Goal: Task Accomplishment & Management: Manage account settings

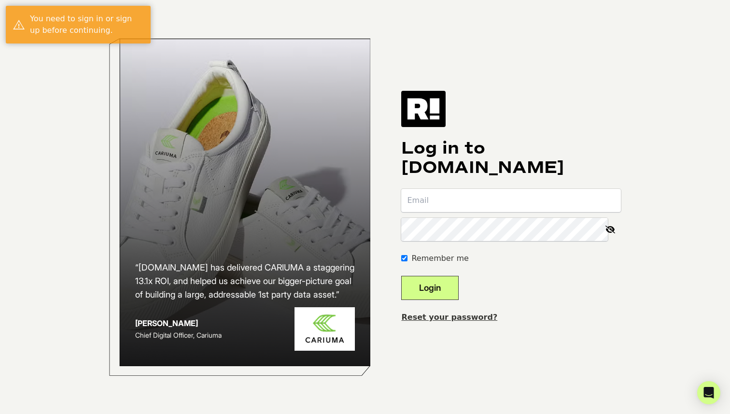
type input "[EMAIL_ADDRESS][DOMAIN_NAME]"
click at [449, 285] on button "Login" at bounding box center [429, 288] width 57 height 24
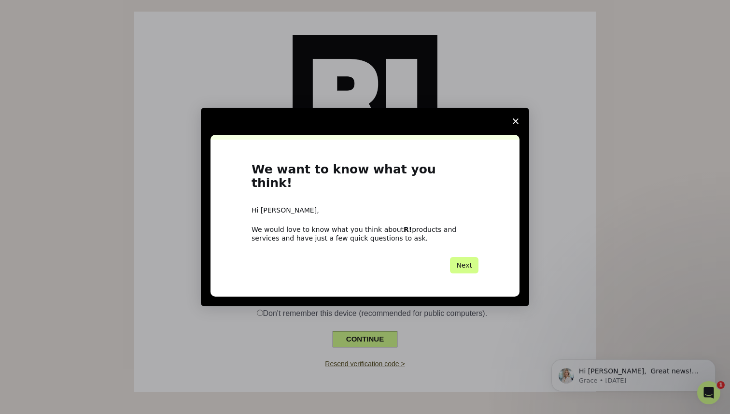
click at [517, 123] on span "Close survey" at bounding box center [515, 121] width 27 height 27
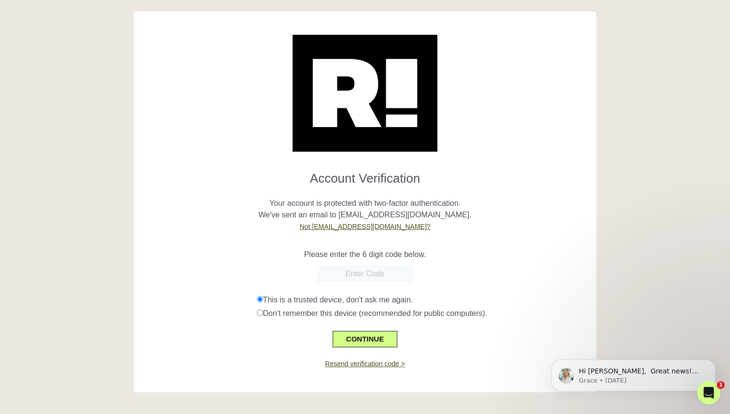
click at [335, 270] on input "text" at bounding box center [365, 273] width 97 height 17
paste input "841315"
type input "841315"
click at [357, 340] on button "CONTINUE" at bounding box center [365, 339] width 65 height 16
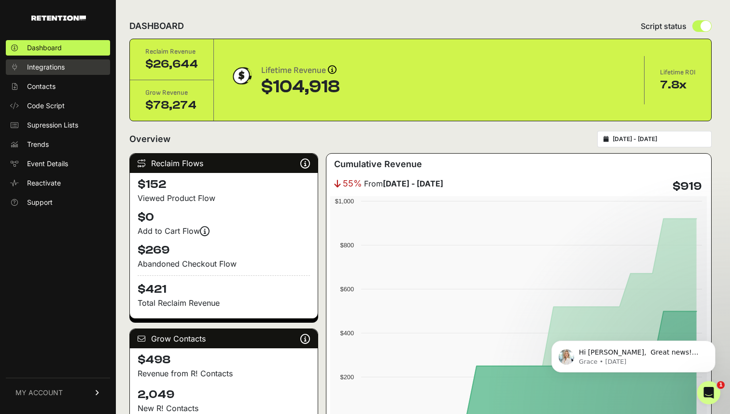
click at [65, 73] on link "Integrations" at bounding box center [58, 66] width 104 height 15
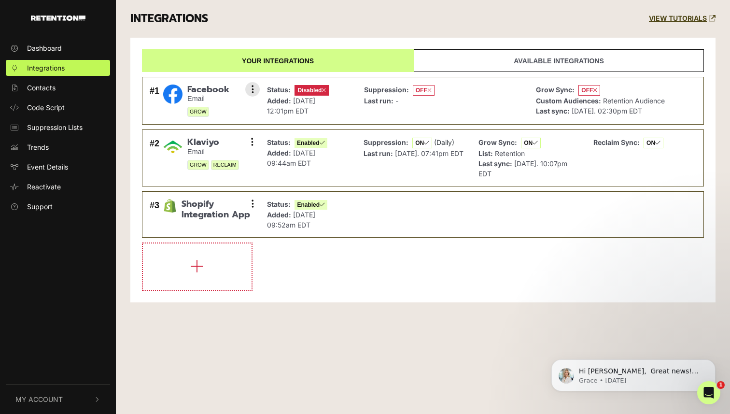
click at [310, 88] on span "Disabled" at bounding box center [312, 90] width 34 height 11
click at [251, 85] on button at bounding box center [252, 89] width 14 height 14
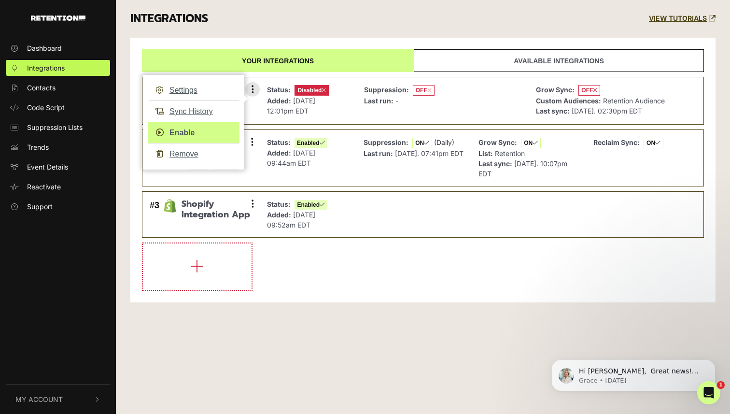
click at [190, 135] on link "Enable" at bounding box center [194, 133] width 92 height 22
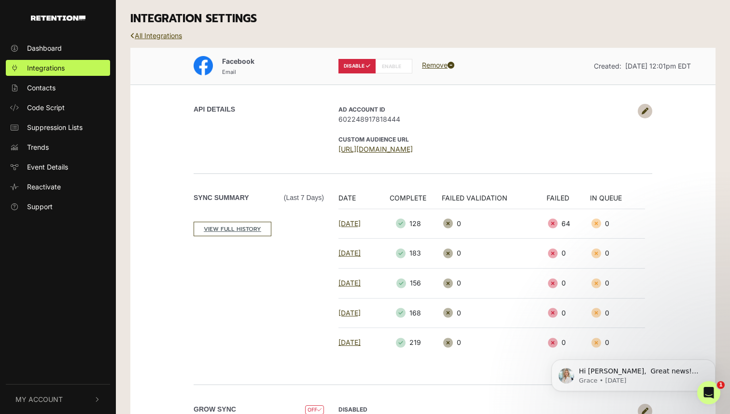
click at [159, 32] on link "All Integrations" at bounding box center [156, 35] width 52 height 8
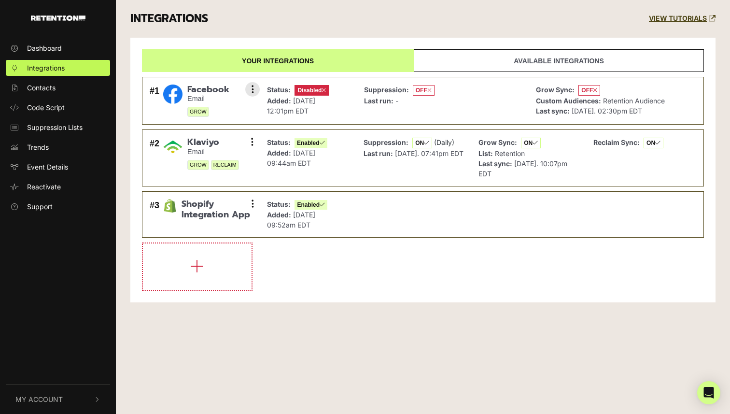
click at [325, 90] on icon at bounding box center [324, 90] width 4 height 6
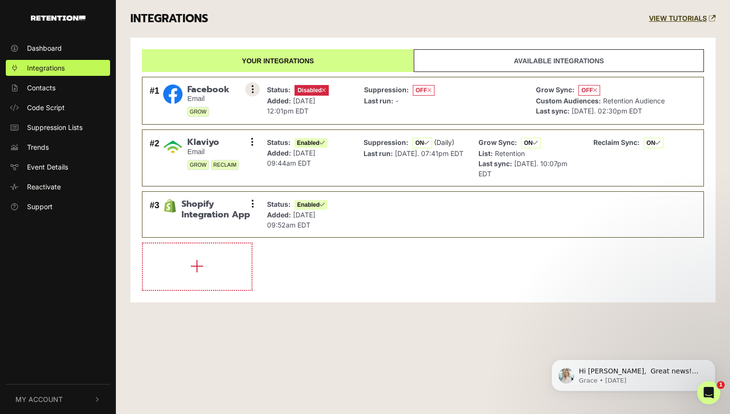
click at [247, 91] on button at bounding box center [252, 89] width 14 height 14
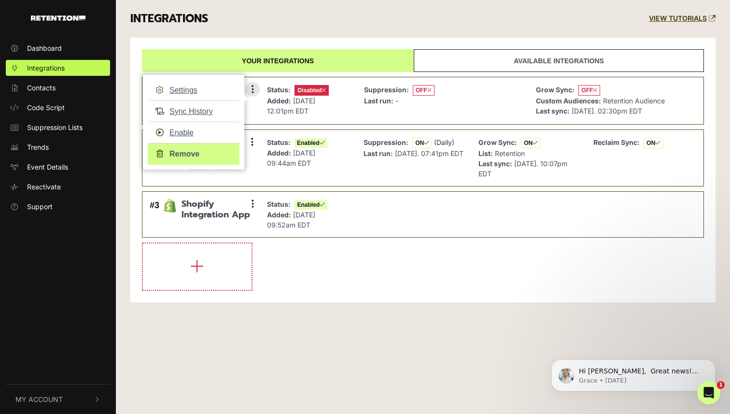
click at [189, 154] on link "Remove" at bounding box center [194, 154] width 92 height 22
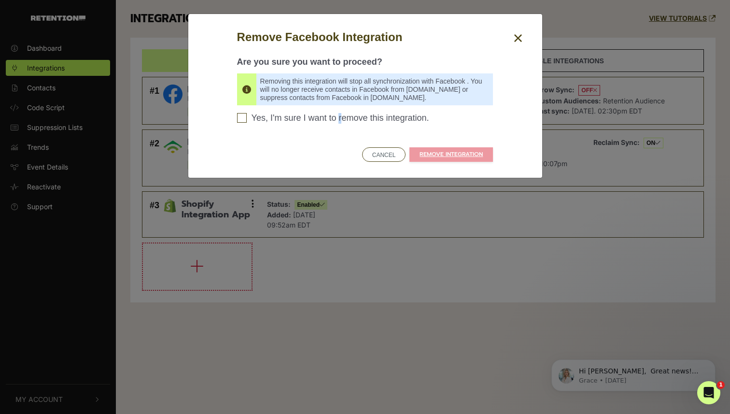
click at [259, 117] on span "Yes, I'm sure I want to remove this integration." at bounding box center [341, 118] width 178 height 11
click at [240, 119] on input "Yes, I'm sure I want to remove this integration. Please confirm to continue" at bounding box center [242, 118] width 10 height 10
checkbox input "true"
click at [467, 154] on link "REMOVE INTEGRATION" at bounding box center [451, 154] width 84 height 14
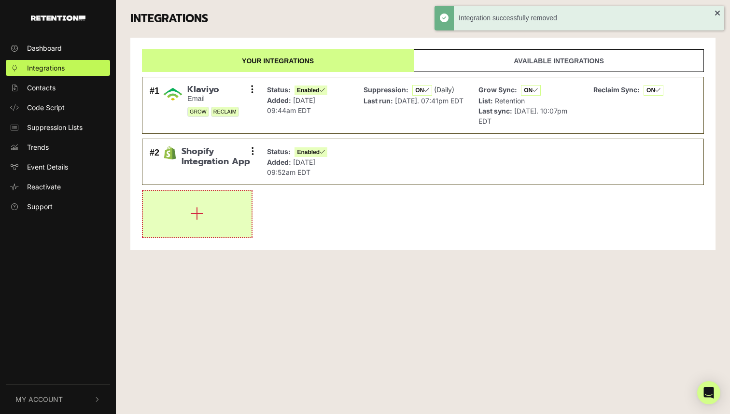
click at [181, 212] on button "button" at bounding box center [197, 214] width 109 height 46
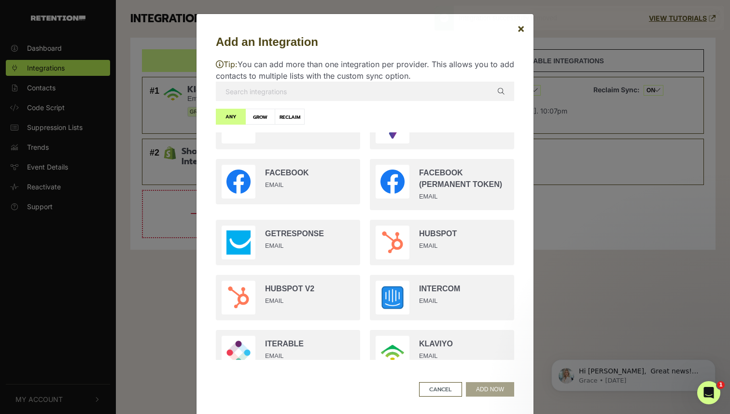
scroll to position [628, 0]
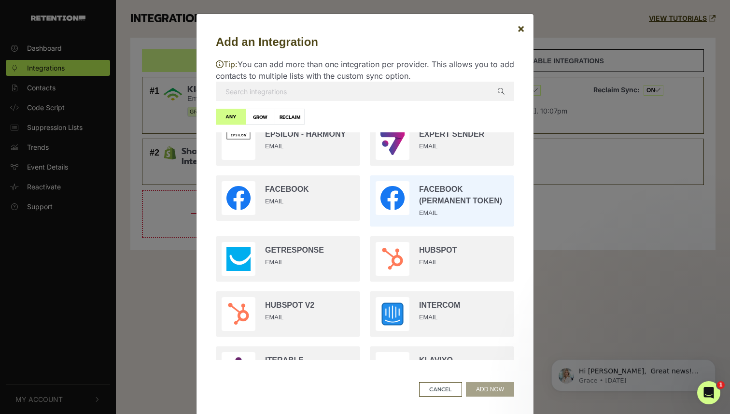
click at [405, 202] on input "radio" at bounding box center [442, 200] width 154 height 61
radio input "true"
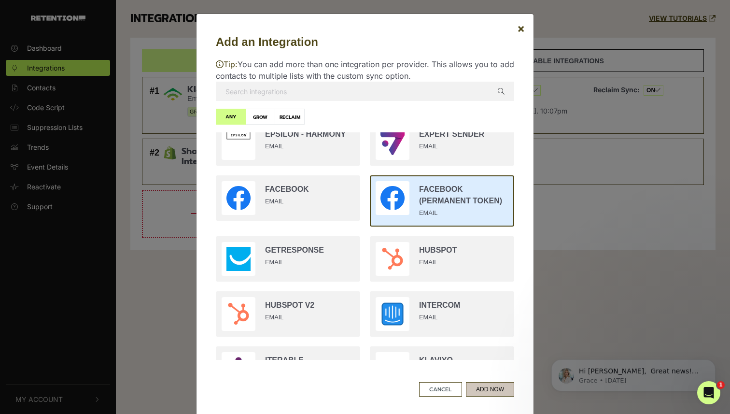
click at [497, 394] on button "ADD NOW" at bounding box center [490, 389] width 48 height 14
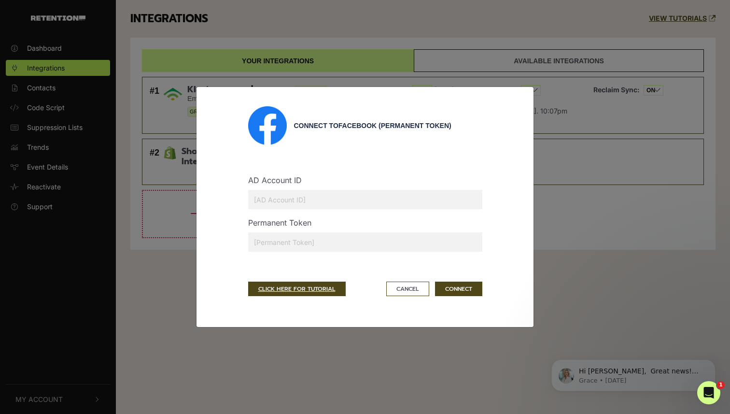
click at [716, 396] on div "Open Intercom Messenger" at bounding box center [709, 393] width 32 height 32
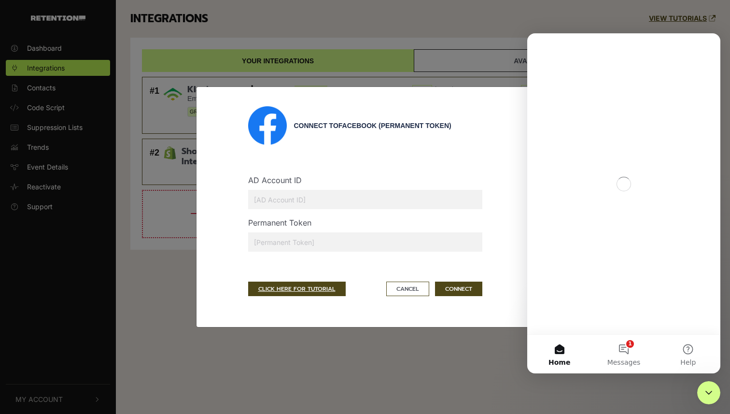
scroll to position [0, 0]
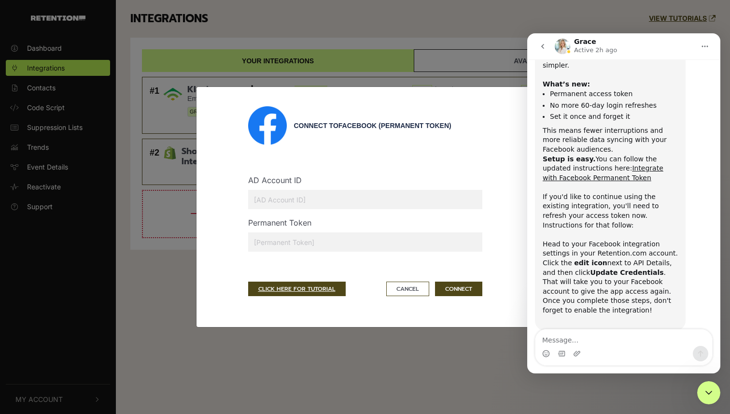
scroll to position [227, 0]
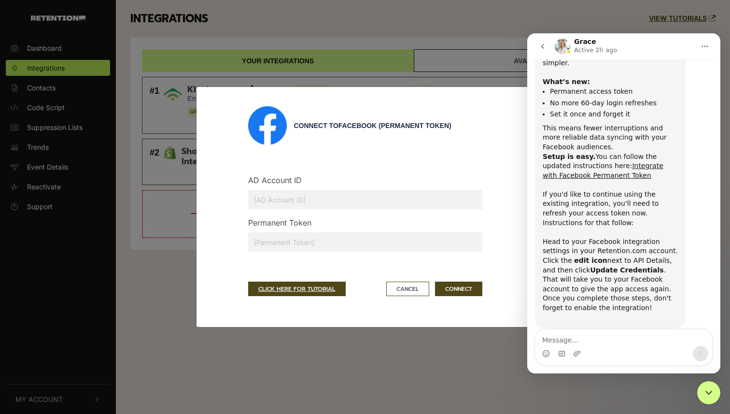
click at [368, 195] on input "text" at bounding box center [365, 199] width 234 height 19
type input "602248917818444"
click at [298, 252] on div "Permanent Token" at bounding box center [365, 238] width 249 height 42
click at [297, 246] on input "text" at bounding box center [365, 241] width 234 height 19
click at [296, 291] on link "CLICK HERE FOR TUTORIAL" at bounding box center [297, 288] width 98 height 14
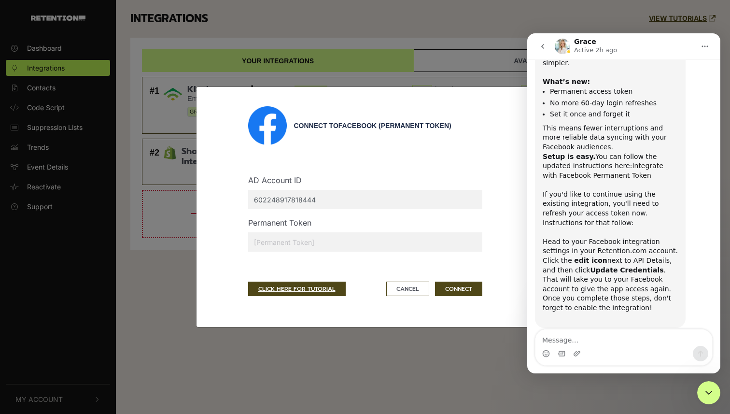
click at [634, 162] on link "Integrate with Facebook Permanent Token" at bounding box center [603, 170] width 121 height 17
click at [402, 93] on div "Connect to Facebook (Permanent Token) AD Account ID 602248917818444 Permanent T…" at bounding box center [365, 206] width 338 height 241
click at [406, 286] on button "Cancel" at bounding box center [407, 288] width 43 height 14
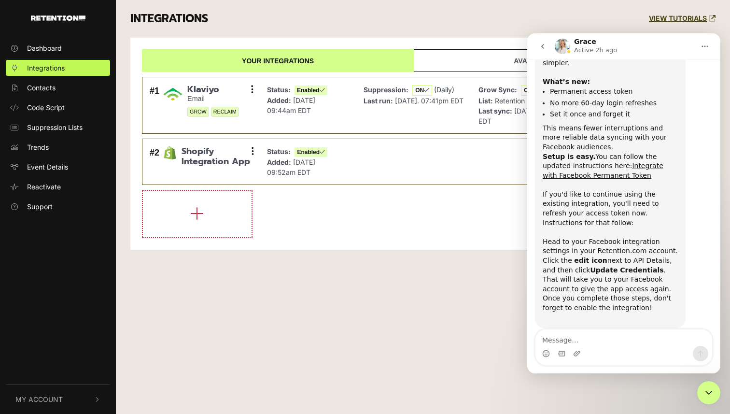
click at [704, 40] on button "Home" at bounding box center [705, 46] width 18 height 18
click at [704, 45] on icon "Home" at bounding box center [705, 46] width 8 height 8
click at [709, 387] on icon "Close Intercom Messenger" at bounding box center [709, 393] width 12 height 12
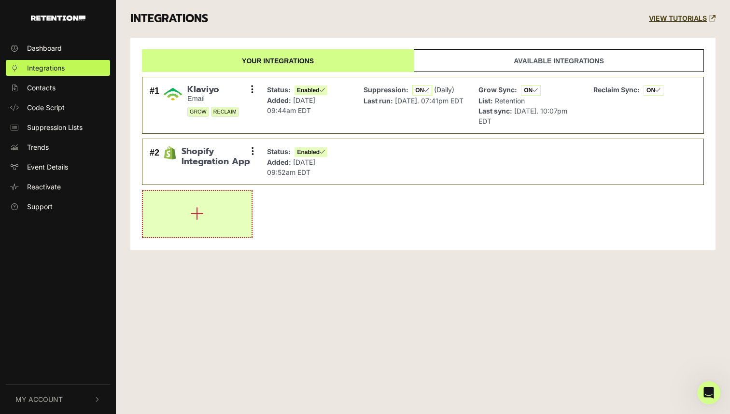
click at [190, 212] on button "button" at bounding box center [197, 214] width 109 height 46
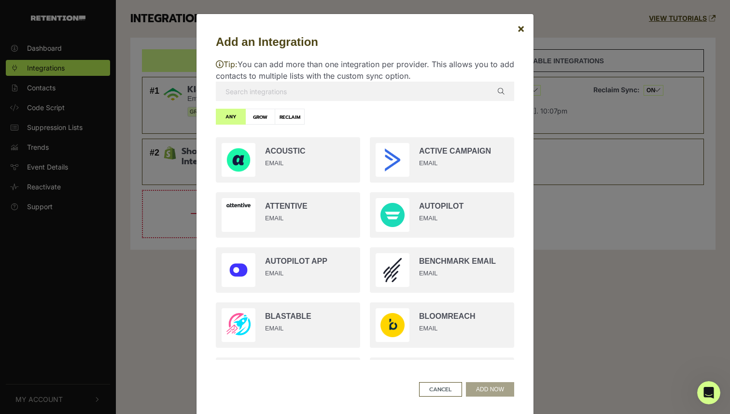
click at [287, 84] on input "text" at bounding box center [365, 91] width 298 height 19
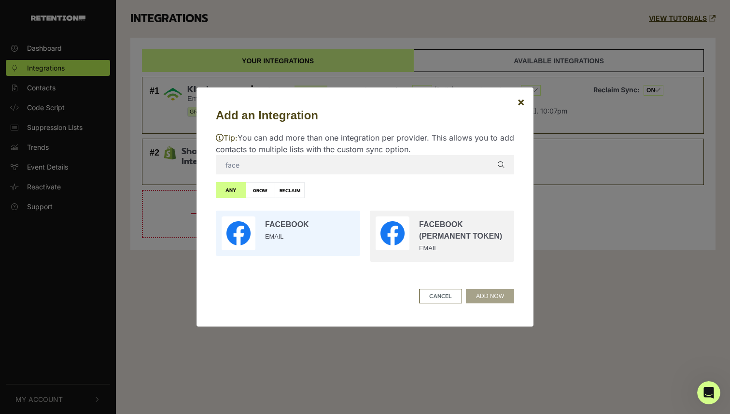
type input "face"
click at [259, 240] on input "radio" at bounding box center [288, 233] width 154 height 55
radio input "true"
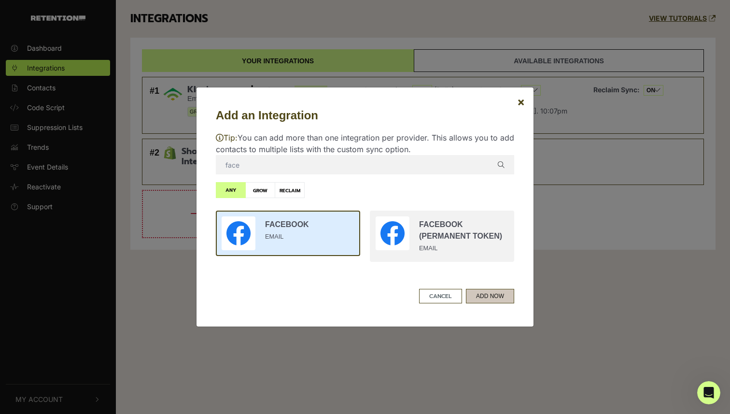
click at [496, 295] on button "ADD NOW" at bounding box center [490, 296] width 48 height 14
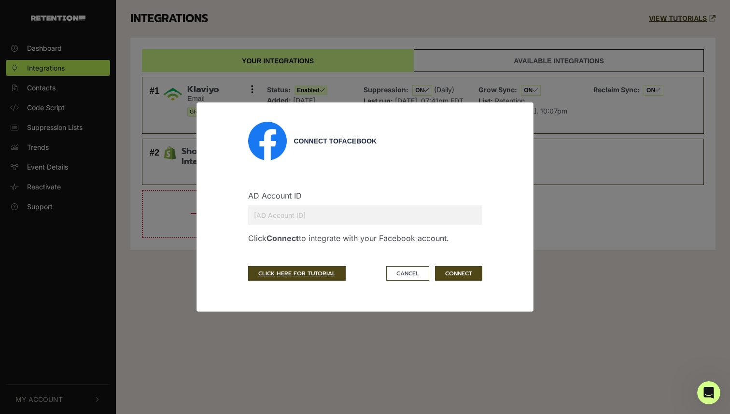
click at [360, 220] on input "text" at bounding box center [365, 214] width 234 height 19
type input "602248917818444"
click at [458, 270] on button "CONNECT" at bounding box center [458, 273] width 47 height 14
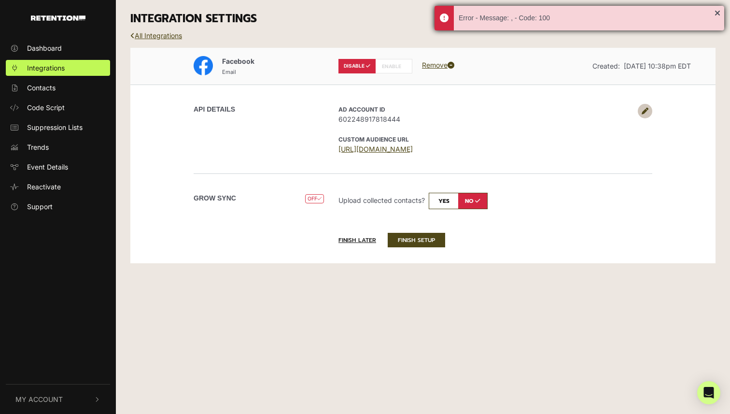
click at [472, 16] on div "Error - Message: , - Code: 100" at bounding box center [587, 18] width 256 height 10
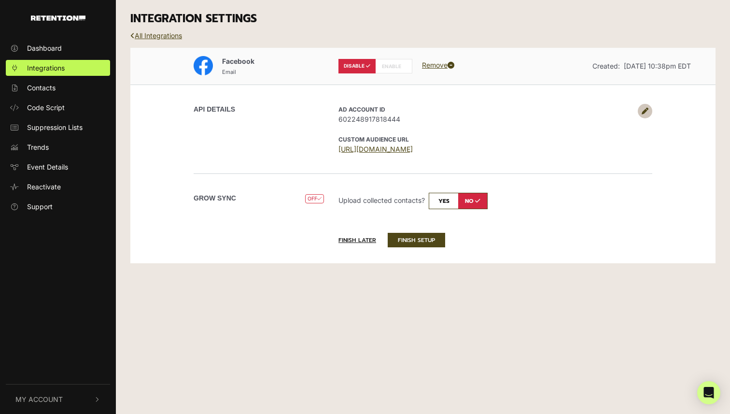
click at [446, 202] on input "checkbox" at bounding box center [458, 201] width 59 height 16
checkbox input "true"
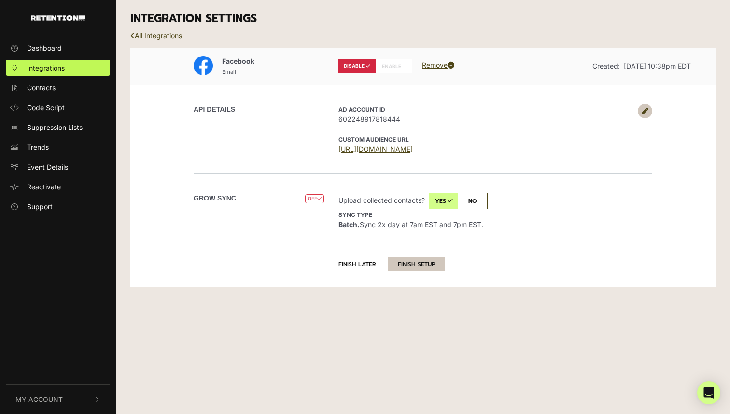
click at [425, 259] on button "FINISH SETUP" at bounding box center [416, 264] width 57 height 14
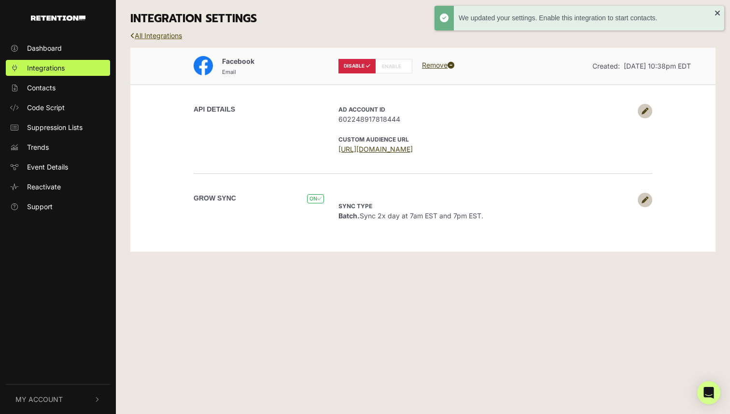
click at [158, 36] on link "All Integrations" at bounding box center [156, 35] width 52 height 8
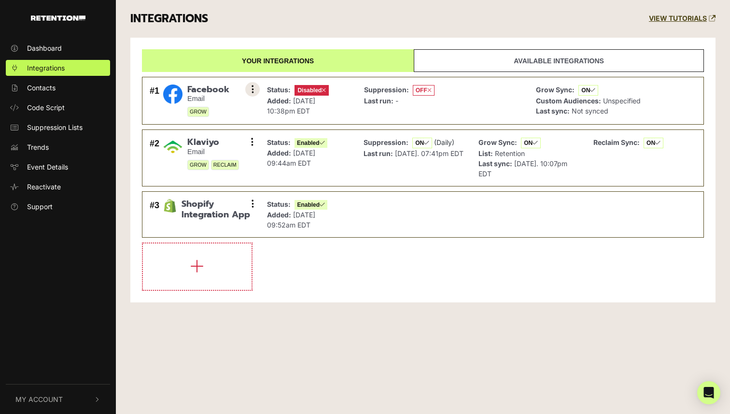
click at [255, 88] on button at bounding box center [252, 89] width 14 height 14
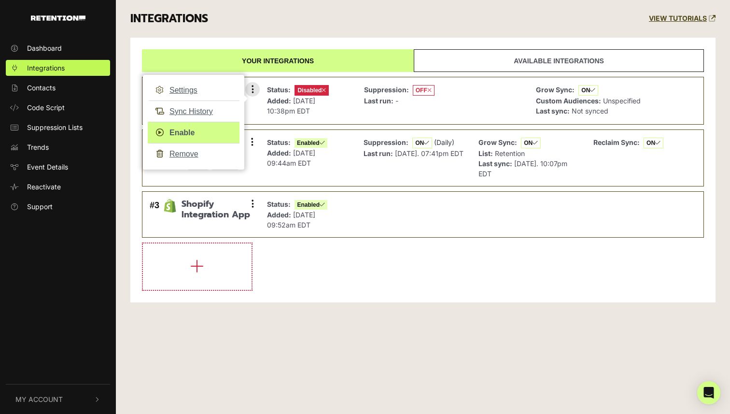
click at [185, 132] on link "Enable" at bounding box center [194, 133] width 92 height 22
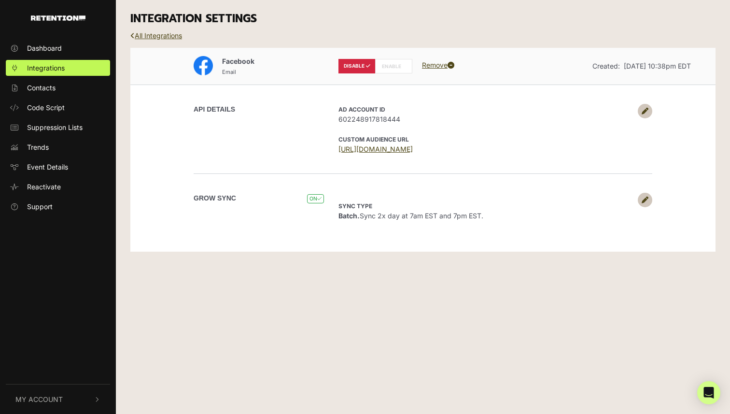
click at [399, 68] on label "ENABLE" at bounding box center [393, 66] width 37 height 14
radio input "false"
radio input "true"
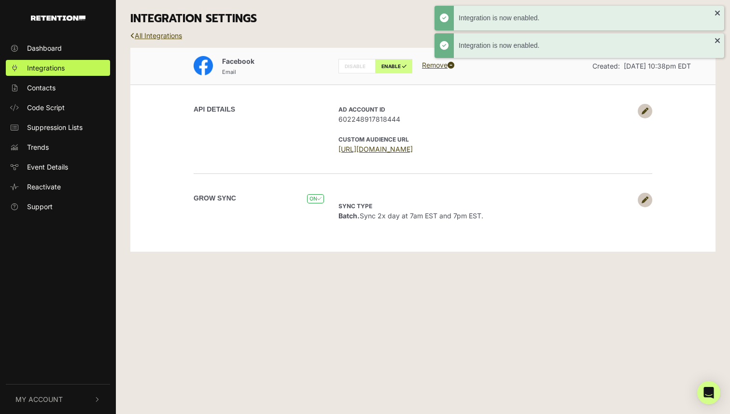
click at [162, 36] on link "All Integrations" at bounding box center [156, 35] width 52 height 8
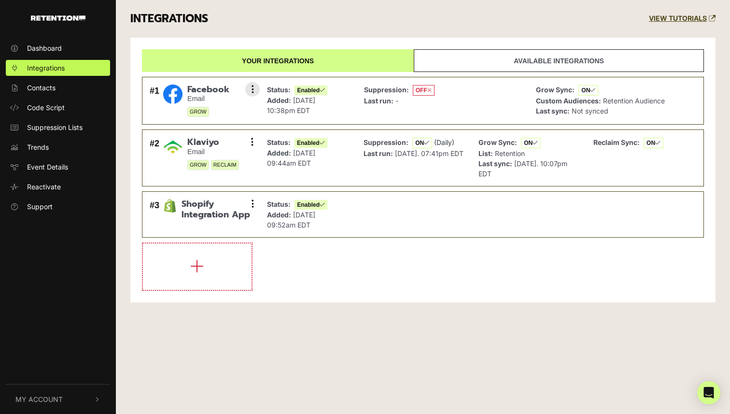
click at [430, 89] on icon at bounding box center [429, 90] width 4 height 6
click at [258, 84] on li "#1 Facebook Email GROW Settings Sync History Disable Remove Status: Enabled Add…" at bounding box center [423, 101] width 562 height 48
click at [248, 93] on button at bounding box center [252, 89] width 14 height 14
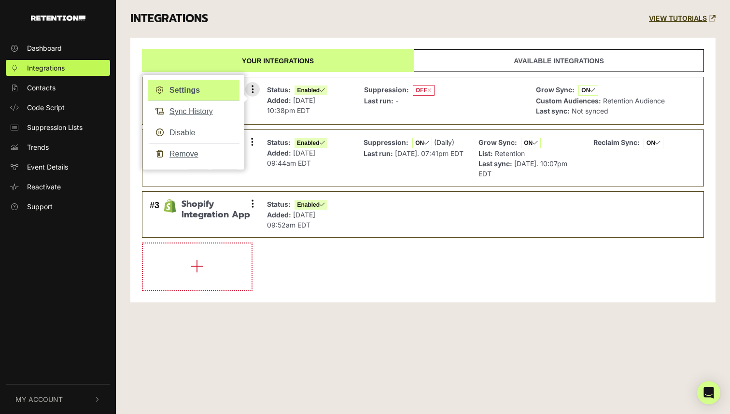
click at [211, 94] on link "Settings" at bounding box center [194, 90] width 92 height 21
